Goal: Check status: Check status

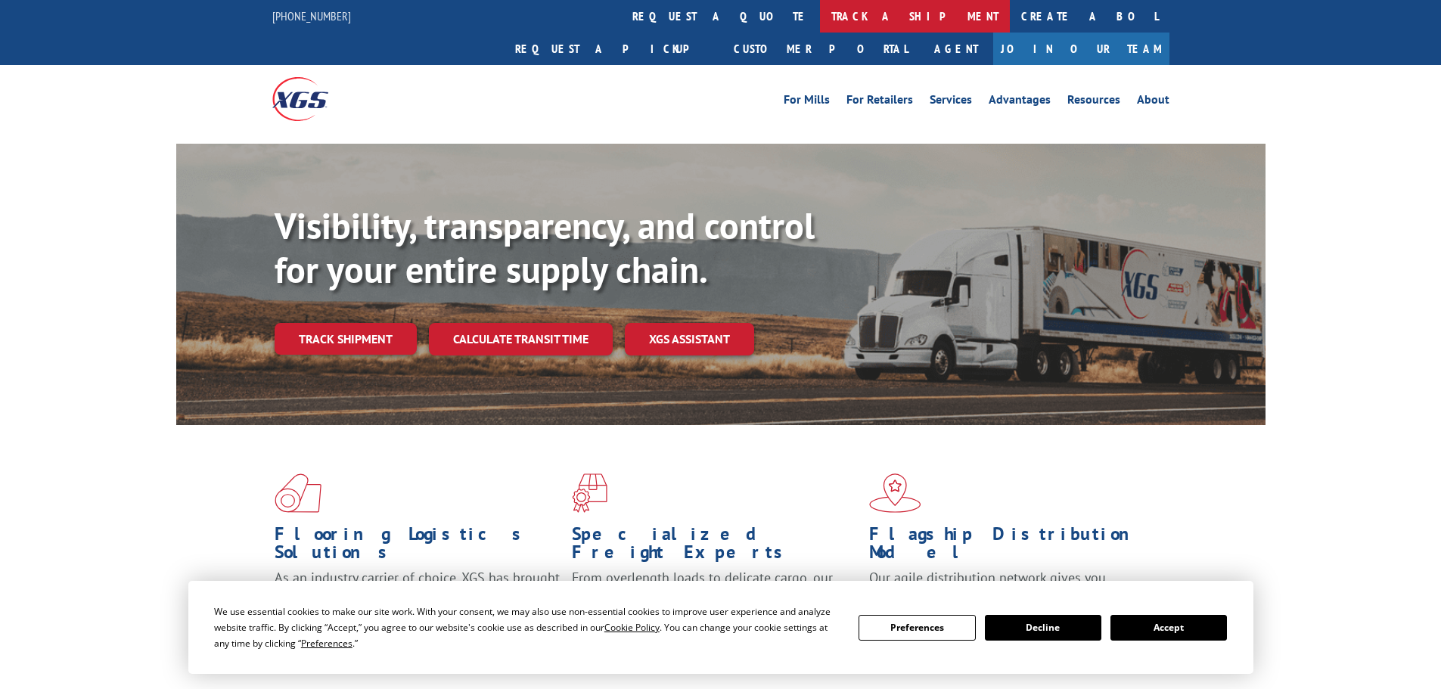
click at [820, 13] on link "track a shipment" at bounding box center [915, 16] width 190 height 33
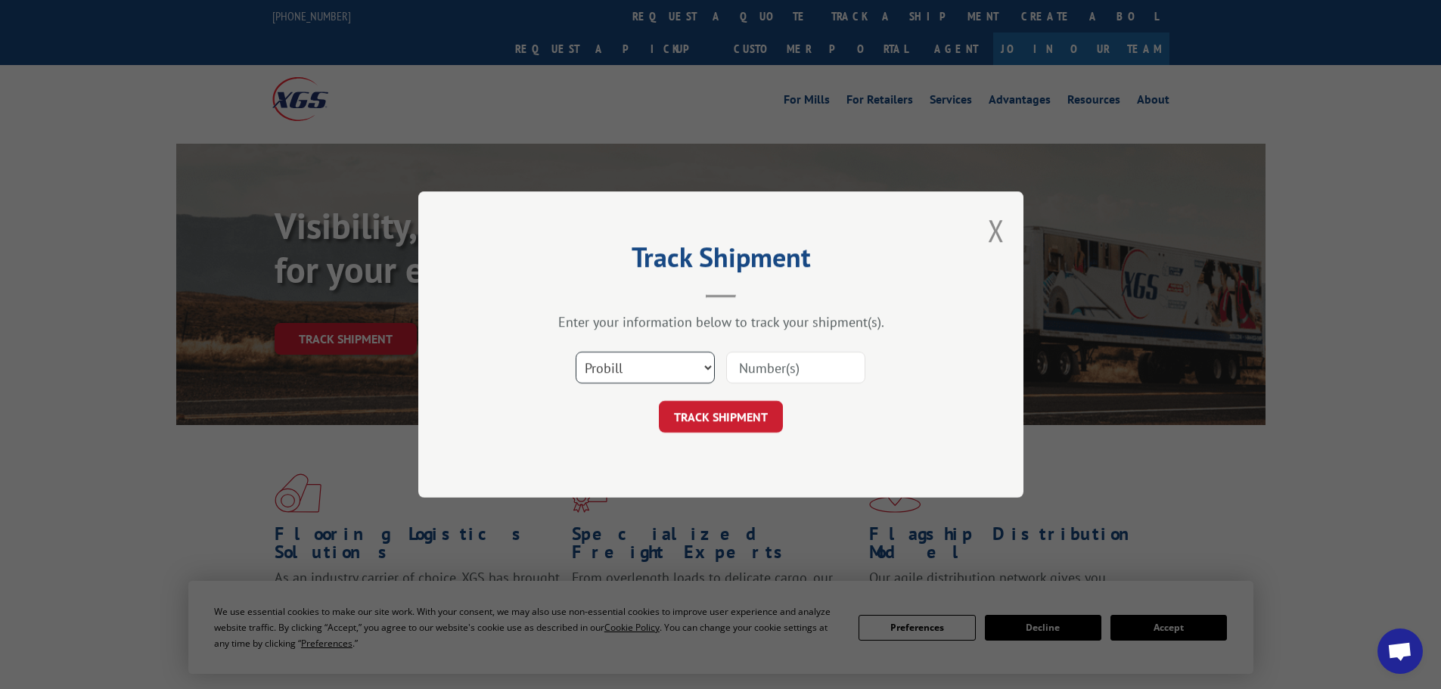
click at [648, 358] on select "Select category... Probill BOL PO" at bounding box center [645, 368] width 139 height 32
select select "bol"
click at [576, 352] on select "Select category... Probill BOL PO" at bounding box center [645, 368] width 139 height 32
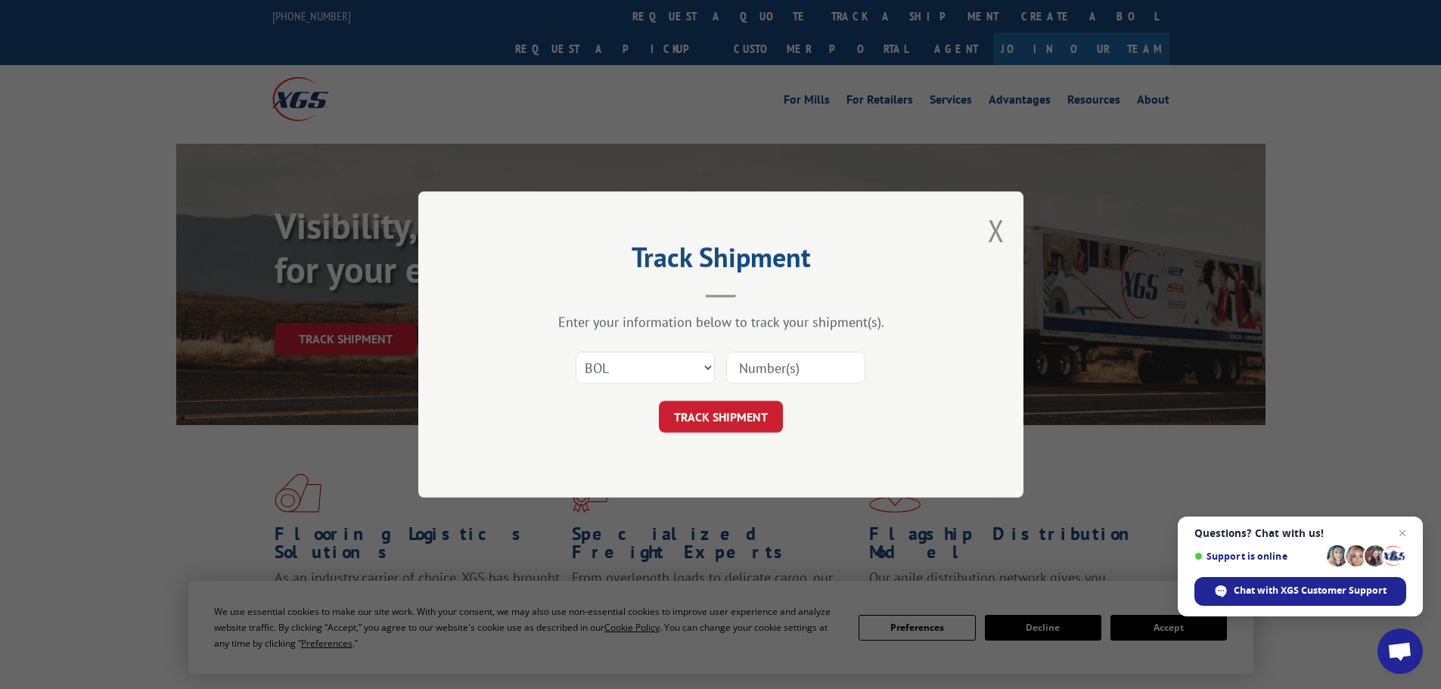
paste input "475484"
type input "475484"
click at [721, 422] on button "TRACK SHIPMENT" at bounding box center [721, 417] width 124 height 32
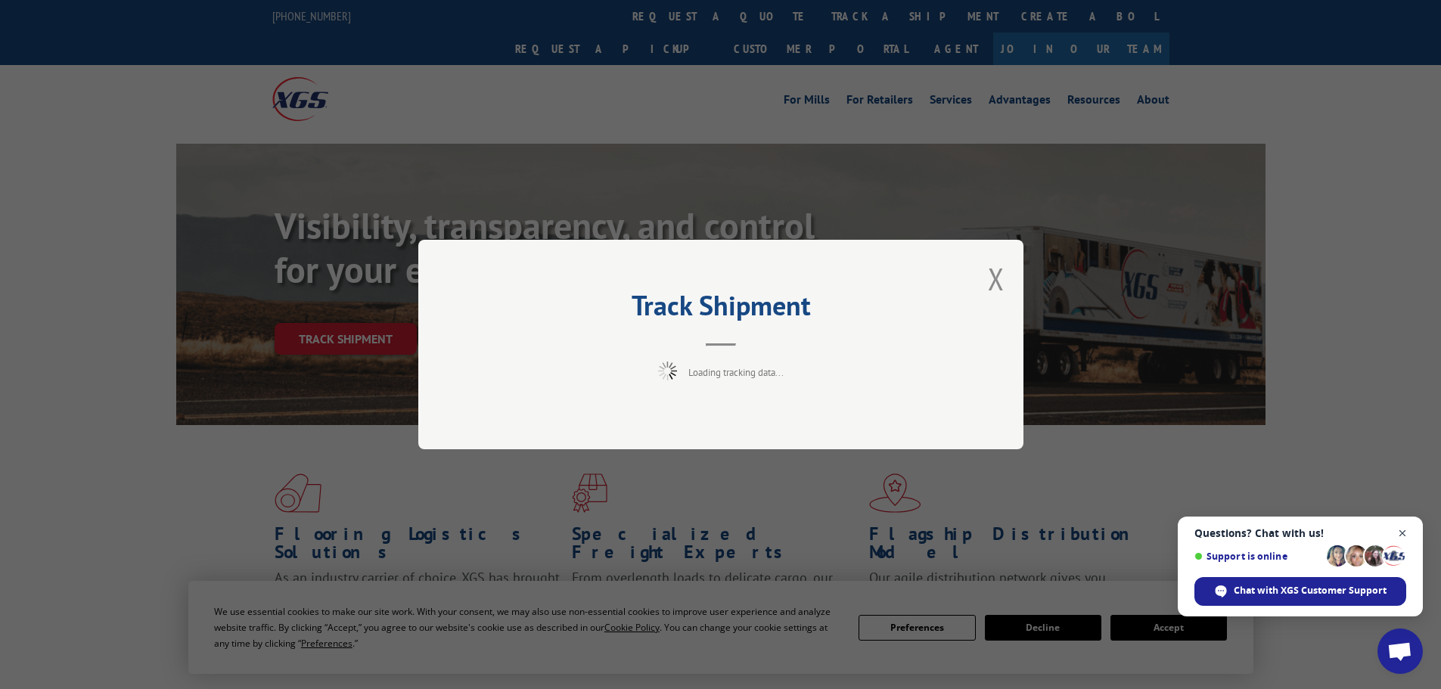
click at [1406, 529] on span "Close chat" at bounding box center [1403, 533] width 19 height 19
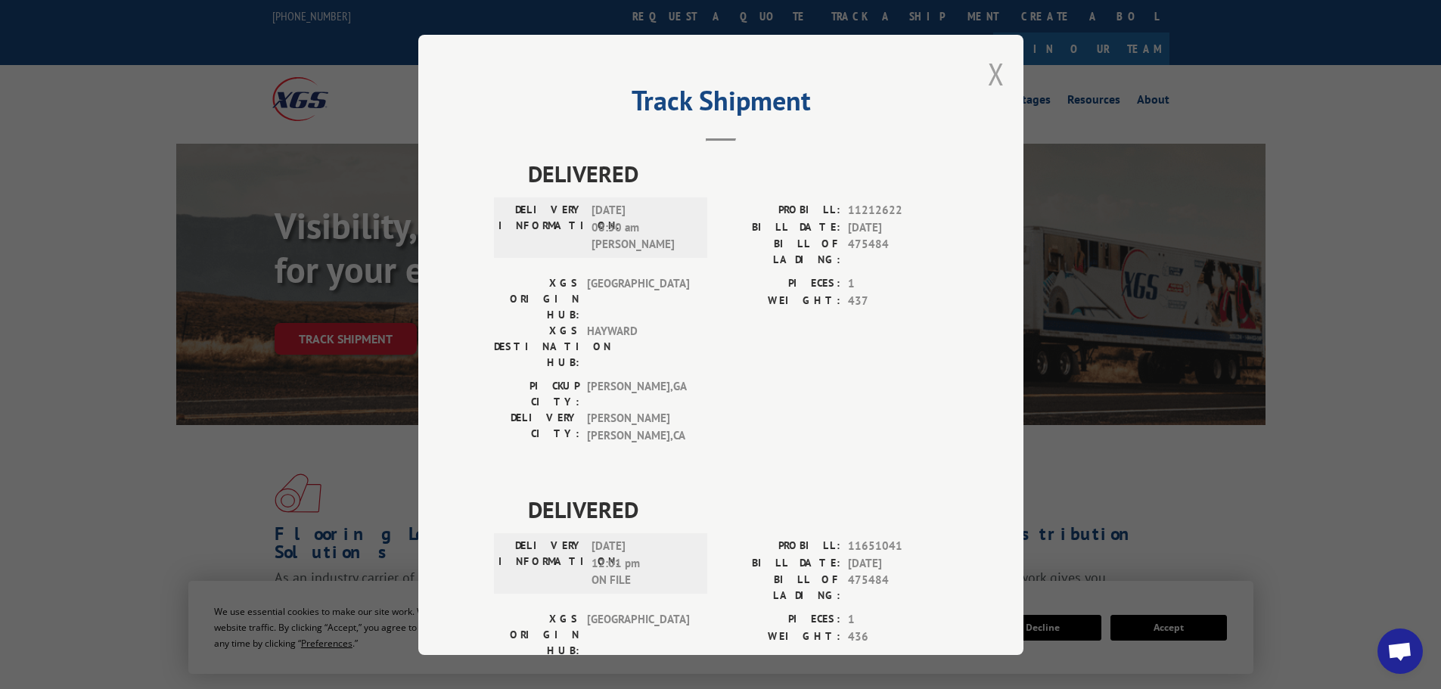
click at [989, 84] on button "Close modal" at bounding box center [996, 74] width 17 height 40
